Goal: Information Seeking & Learning: Find specific fact

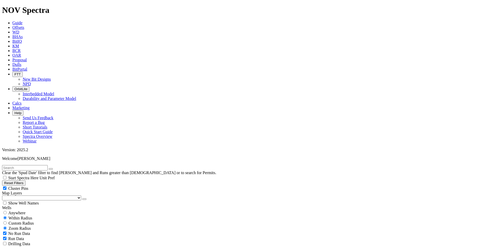
scroll to position [12743, 0]
click at [26, 181] on button "Reset Filters" at bounding box center [13, 183] width 23 height 5
type input "[DATE]"
select select
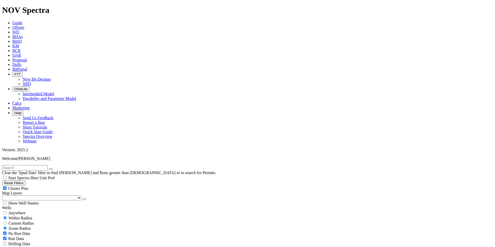
select select "12.25"
checkbox input "false"
select select "? number:12.25 ?"
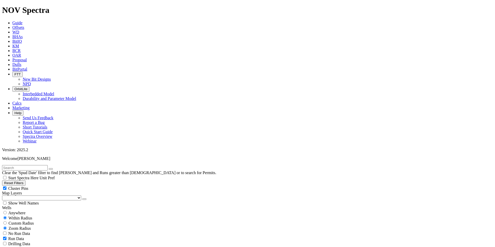
scroll to position [52978, 0]
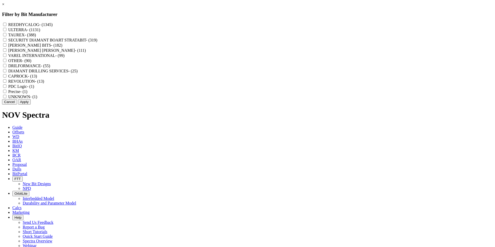
click at [53, 26] on label "REEDHYCALOG - (1345)" at bounding box center [30, 24] width 44 height 4
click at [6, 26] on input "REEDHYCALOG - (1345)" at bounding box center [4, 24] width 3 height 3
checkbox input "true"
click at [31, 105] on button "Apply" at bounding box center [24, 101] width 13 height 5
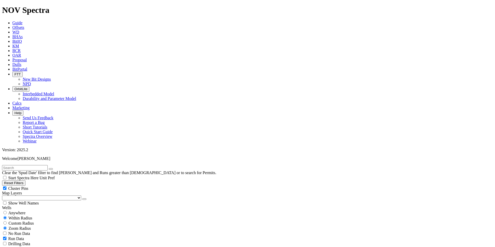
scroll to position [51411, 0]
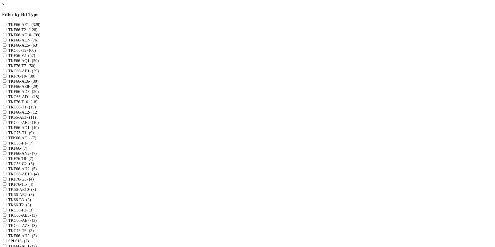
click at [6, 78] on input "TKF76-T9 - (38)" at bounding box center [4, 75] width 3 height 3
checkbox input "false"
click at [6, 103] on input "TKF76-T10 - (18)" at bounding box center [4, 101] width 3 height 3
checkbox input "true"
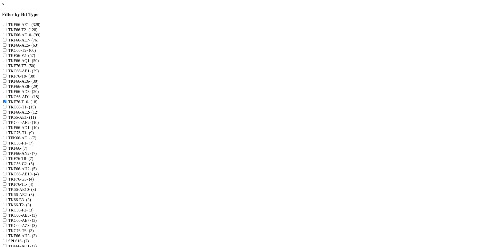
scroll to position [490, 0]
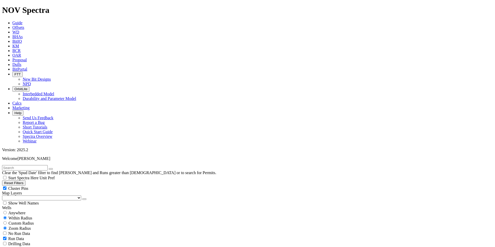
scroll to position [437, 0]
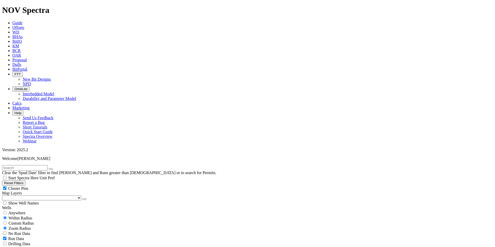
scroll to position [1705, 0]
type input "3000"
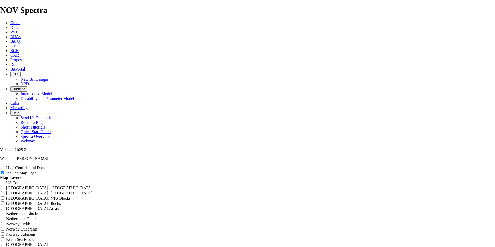
scroll to position [722, 0]
click at [4, 166] on input "Hide Confidential Data" at bounding box center [2, 167] width 3 height 3
checkbox input "true"
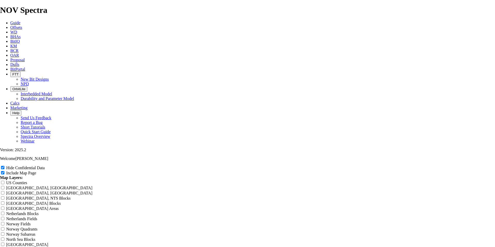
type input "R"
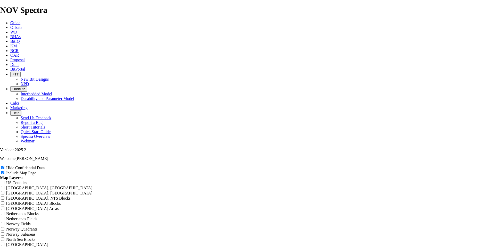
type input "R"
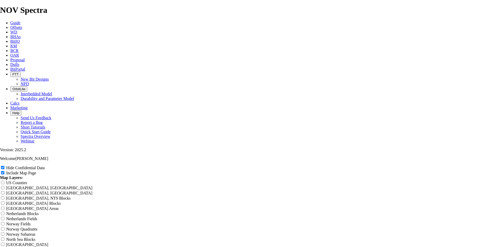
type input "Re"
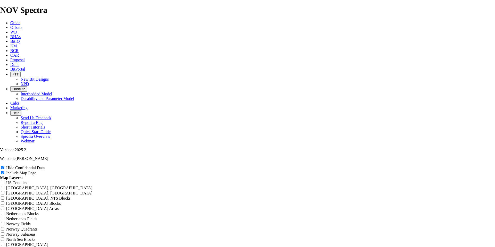
type input "Re"
type input "Ree"
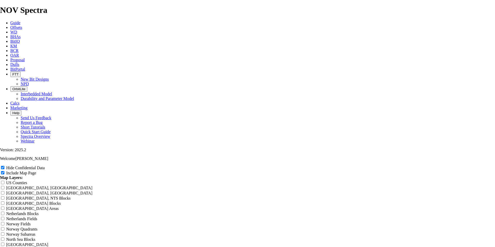
type input "Ree"
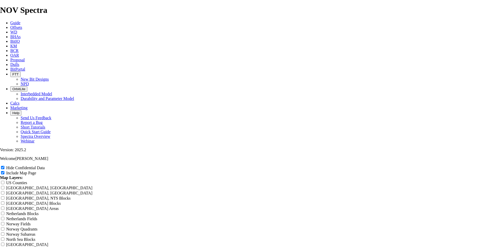
type input "Ree"
type input "[PERSON_NAME]"
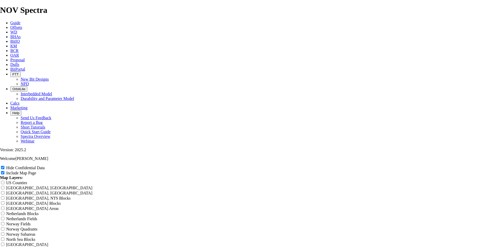
type input "[PERSON_NAME]"
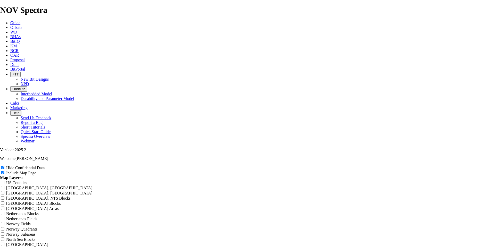
type input "[PERSON_NAME] 1"
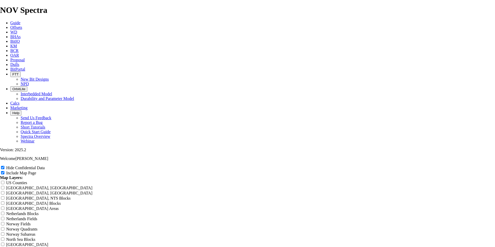
type input "[PERSON_NAME] 1"
type input "[PERSON_NAME] 12"
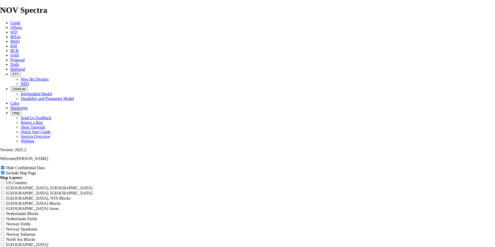
type input "[PERSON_NAME] 12"
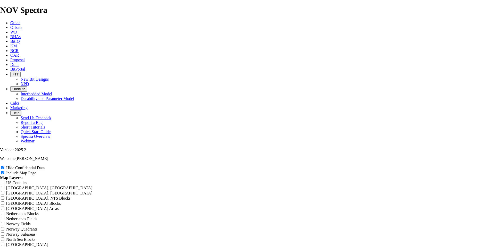
type input "[PERSON_NAME] 12"
type input "[PERSON_NAME] 12-"
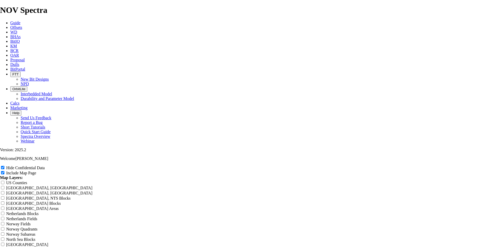
type input "[PERSON_NAME] 12-"
type input "[PERSON_NAME] 12-1"
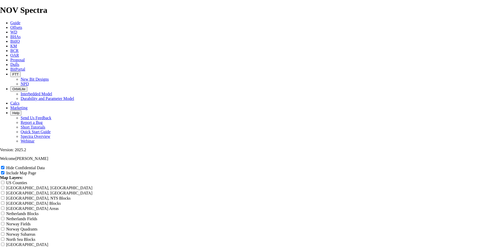
type input "[PERSON_NAME] 12-1"
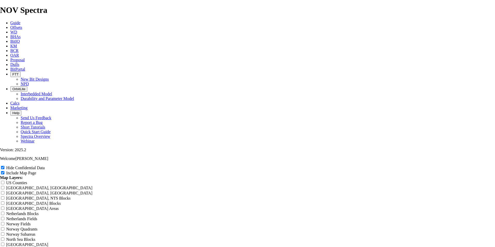
type input "[PERSON_NAME] 12-1"
type input "[PERSON_NAME] 12-1/"
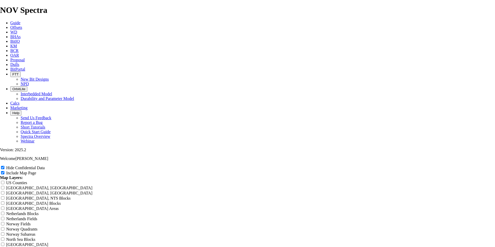
type input "[PERSON_NAME] 12-1/"
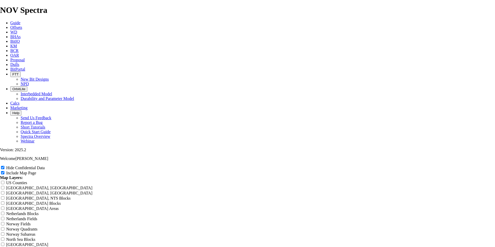
type input "[PERSON_NAME] 12-1/4"
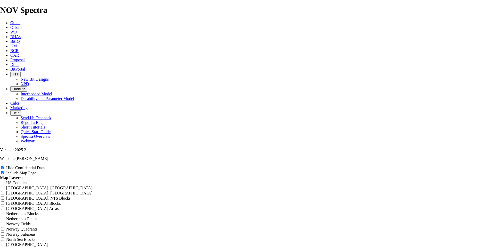
type input "[PERSON_NAME] 12-1/4"
type input "[PERSON_NAME] 12-1/4""
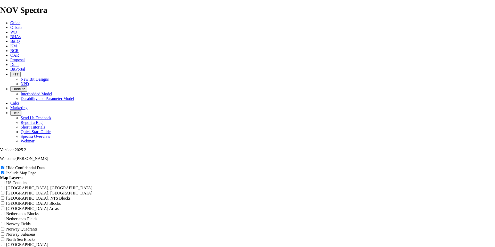
type input "[PERSON_NAME] 12-1/4""
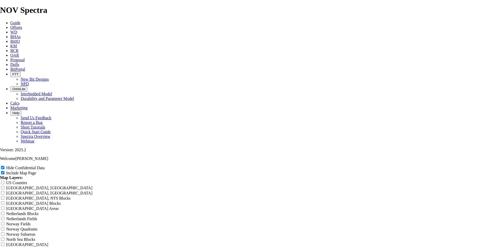
type input "[PERSON_NAME] 12-1/4""
type input "[PERSON_NAME] 12-1/4" T"
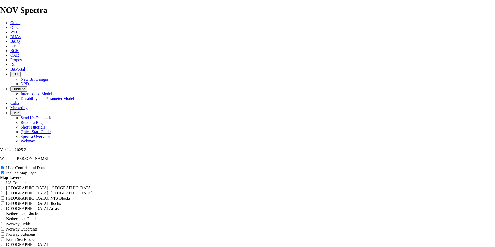
type input "[PERSON_NAME] 12-1/4" T"
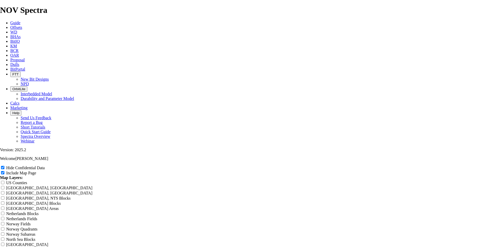
type input "[PERSON_NAME] 12-1/4" TK"
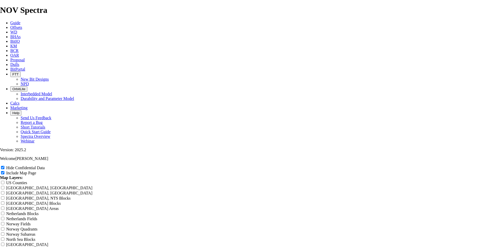
type input "[PERSON_NAME] 12-1/4" TK"
type input "[PERSON_NAME] 12-1/4" TKF"
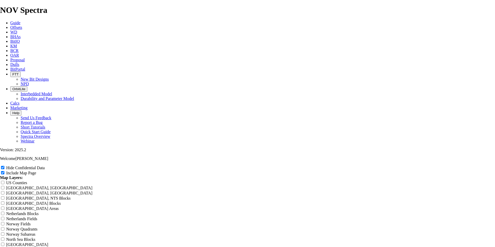
type input "[PERSON_NAME] 12-1/4" TKF"
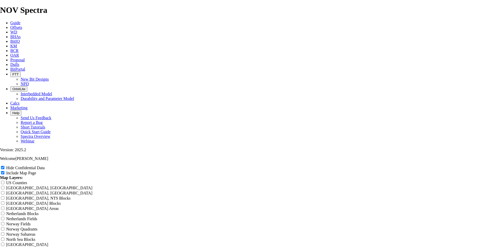
type input "[PERSON_NAME] 12-1/4" TKF"
type input "[PERSON_NAME] 12-1/4" TKF7"
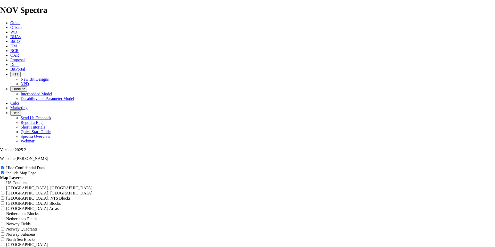
type input "[PERSON_NAME] 12-1/4" TKF7"
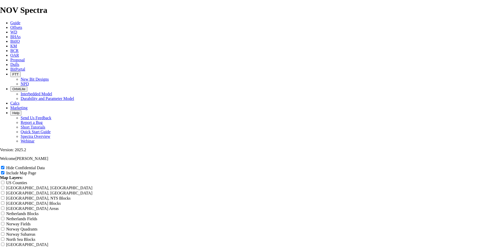
type input "[PERSON_NAME] 12-1/4" TKF76"
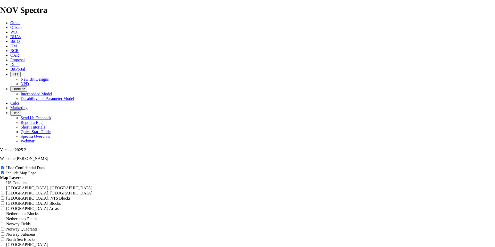
type input "[PERSON_NAME] 12-1/4" TKF76"
type input "[PERSON_NAME] 12-1/4" TKF76-"
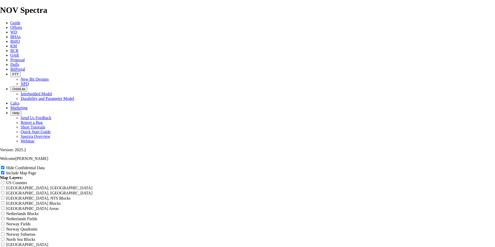
type input "[PERSON_NAME] 12-1/4" TKF76-"
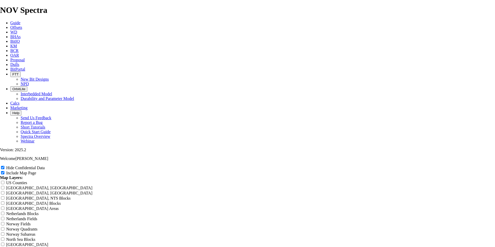
type input "[PERSON_NAME] 12-1/4" TKF76-"
type input "[PERSON_NAME] 12-1/4" TKF76-T"
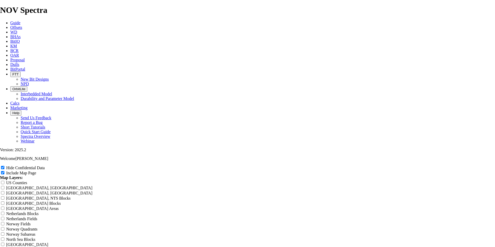
type input "[PERSON_NAME] 12-1/4" TKF76-T"
type input "[PERSON_NAME] 12-1/4" TKF76-T1"
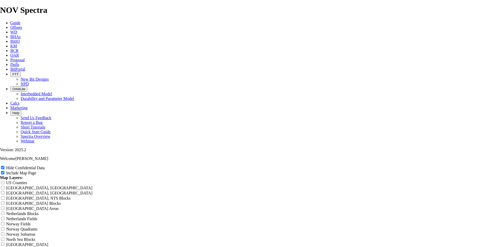
type input "[PERSON_NAME] 12-1/4" TKF76-T1"
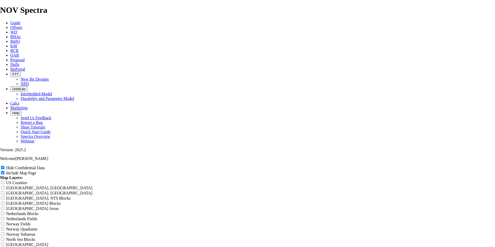
type input "[PERSON_NAME] 12-1/4" TKF76-T1"
type input "[PERSON_NAME] 12-1/4" TKF76-T10"
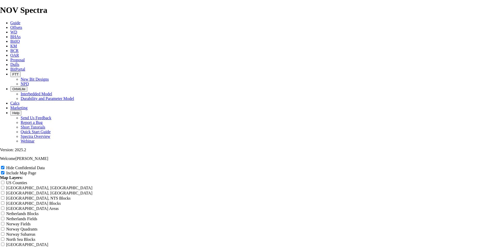
type input "[PERSON_NAME] 12-1/4" TKF76-T10"
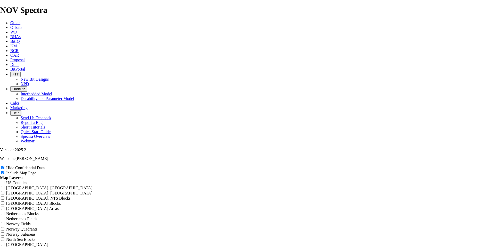
type input "[PERSON_NAME] 12-1/4" TKF76-T10"
type input "[PERSON_NAME] 12-1/4" TKF76-T10 -"
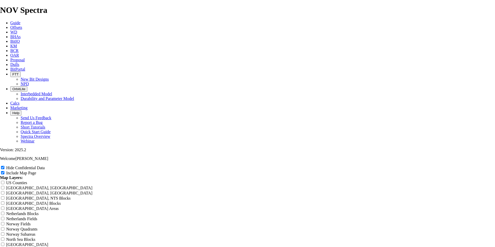
type input "[PERSON_NAME] 12-1/4" TKF76-T10 -"
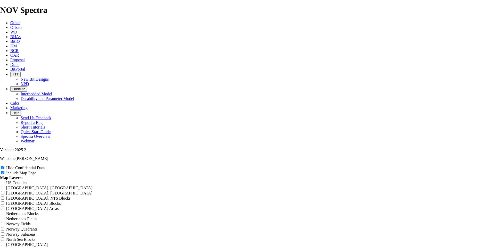
type input "[PERSON_NAME] 12-1/4" TKF76-T10 - P"
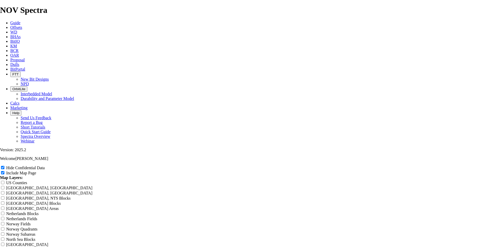
type input "[PERSON_NAME] 12-1/4" TKF76-T10 - P"
type input "[PERSON_NAME] 12-1/4" TKF76-T10 - Pe"
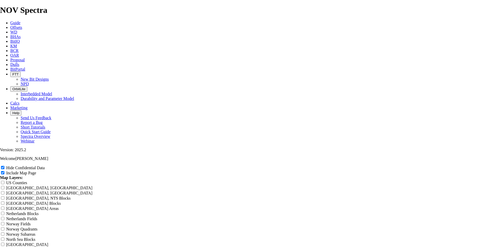
type input "[PERSON_NAME] 12-1/4" TKF76-T10 - Pe"
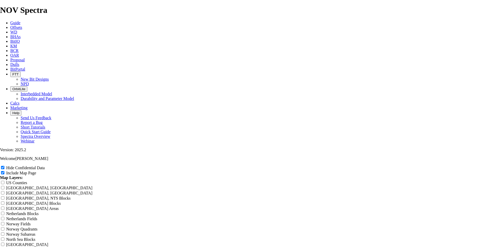
type input "[PERSON_NAME] 12-1/4" TKF76-T10 - Pe"
type input "[PERSON_NAME] 12-1/4" TKF76-T10 - Per"
drag, startPoint x: 487, startPoint y: 167, endPoint x: 382, endPoint y: 200, distance: 110.3
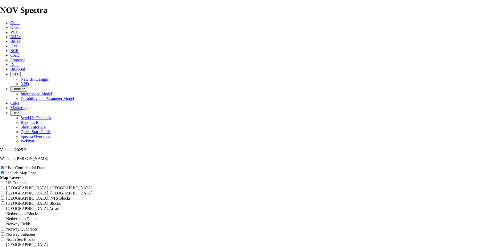
scroll to position [0, 0]
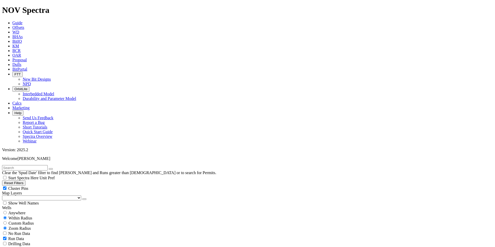
click at [26, 181] on button "Reset Filters" at bounding box center [13, 183] width 23 height 5
click at [45, 165] on input "text" at bounding box center [25, 167] width 46 height 5
paste input "A319855"
click at [45, 165] on input "A319855" at bounding box center [25, 167] width 46 height 5
click at [12, 62] on icon at bounding box center [12, 64] width 0 height 4
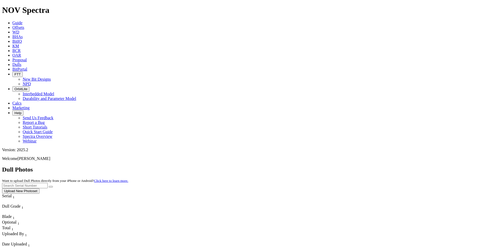
click at [48, 183] on input "text" at bounding box center [25, 185] width 46 height 5
paste input "A319855"
click at [53, 186] on button "submit" at bounding box center [51, 187] width 4 height 2
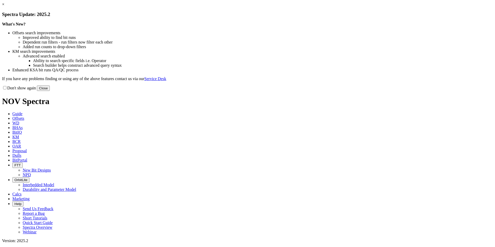
click at [50, 91] on button "Close" at bounding box center [43, 88] width 13 height 5
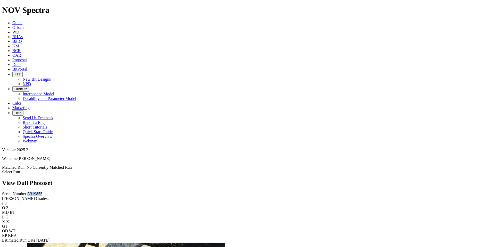
drag, startPoint x: 27, startPoint y: 48, endPoint x: 11, endPoint y: 46, distance: 16.9
click at [11, 192] on div "Serial Number A319855" at bounding box center [247, 194] width 491 height 5
copy span "A319855"
